Goal: Share content: Share content

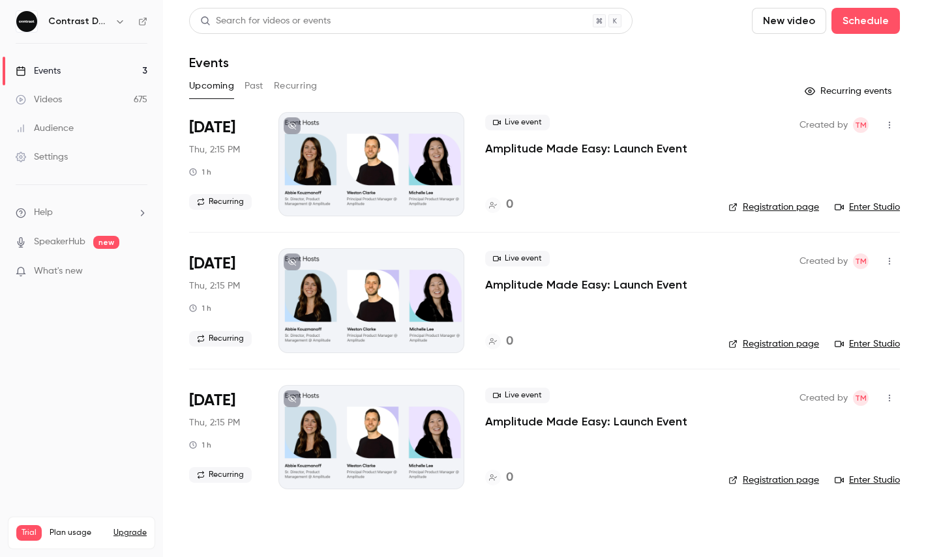
click at [118, 22] on icon "button" at bounding box center [120, 21] width 10 height 10
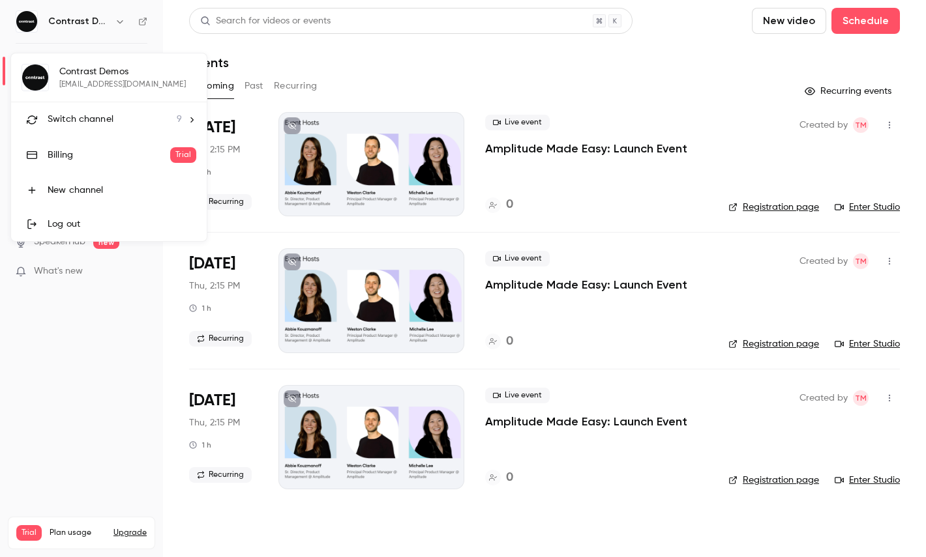
click at [116, 124] on div "Switch channel 9" at bounding box center [115, 120] width 134 height 14
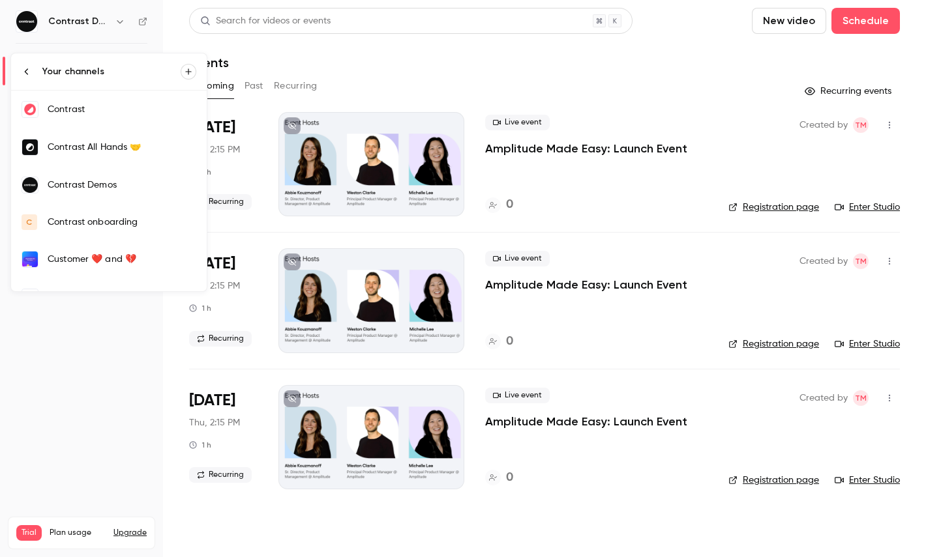
click at [106, 113] on div "Contrast" at bounding box center [122, 109] width 149 height 13
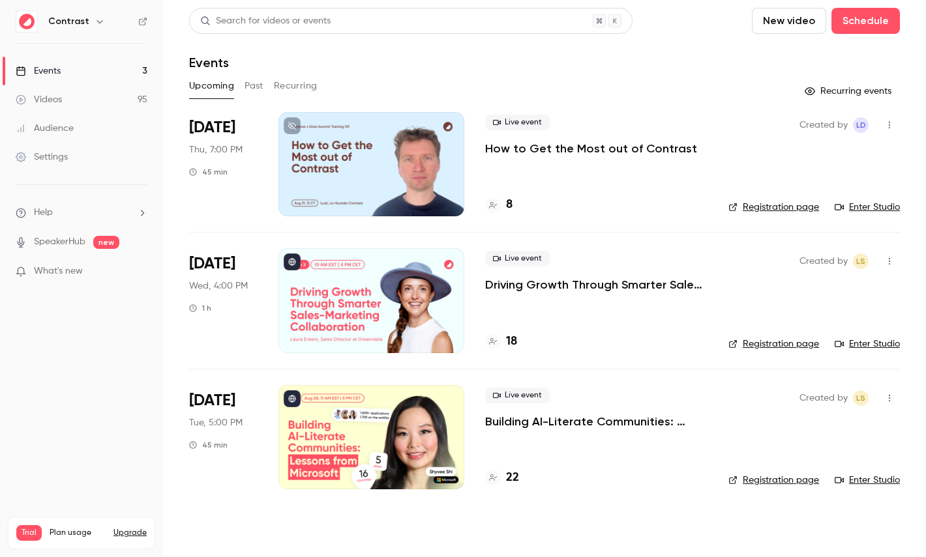
click at [74, 94] on link "Videos 95" at bounding box center [81, 99] width 163 height 29
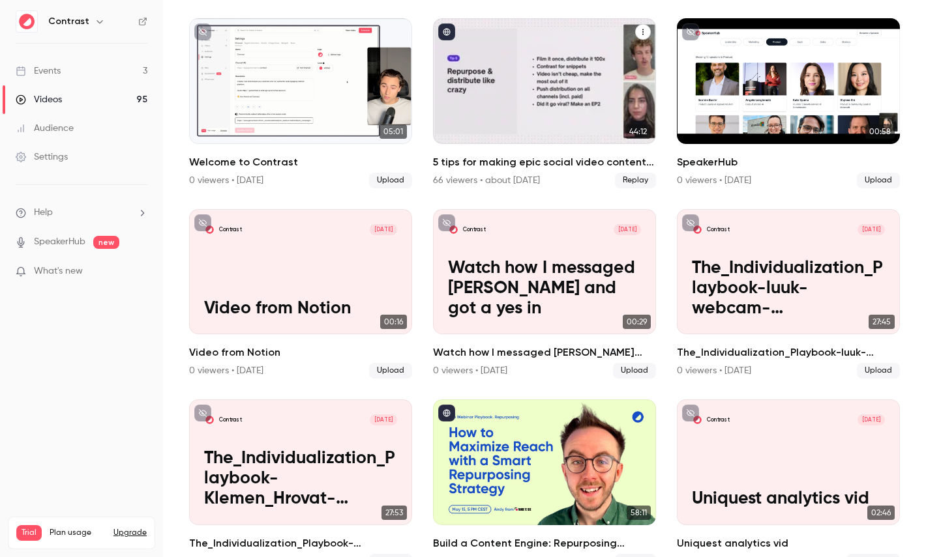
scroll to position [305, 0]
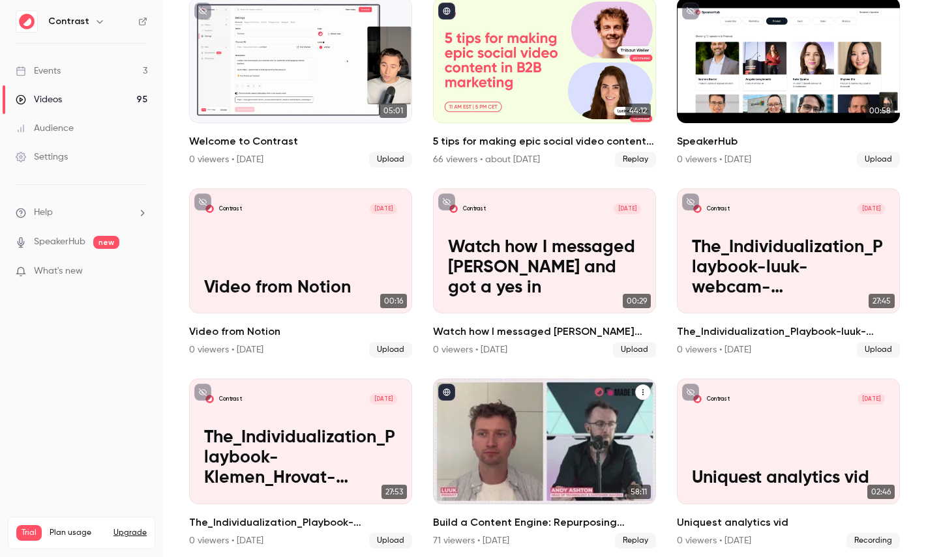
click at [513, 396] on div "Build a Content Engine: Repurposing Strategies for SaaS Teams" at bounding box center [544, 441] width 223 height 125
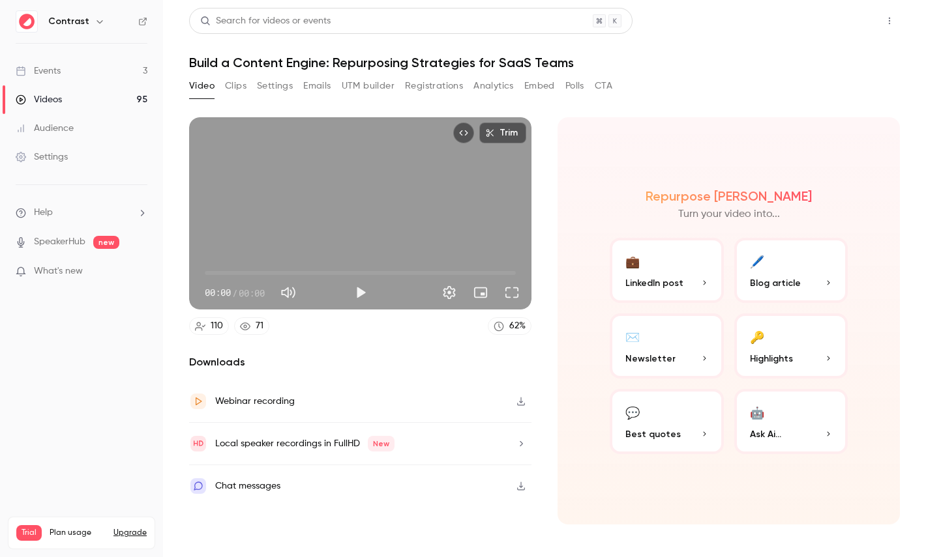
click at [848, 17] on button "Share" at bounding box center [843, 21] width 52 height 26
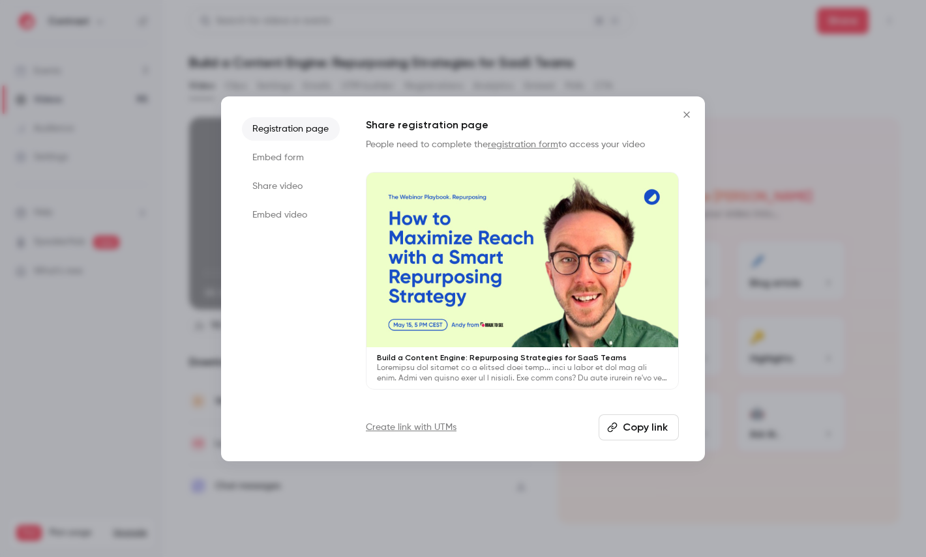
click at [621, 422] on button "Copy link" at bounding box center [639, 428] width 80 height 26
click at [538, 68] on div at bounding box center [463, 278] width 926 height 557
